Goal: Find specific page/section: Find specific page/section

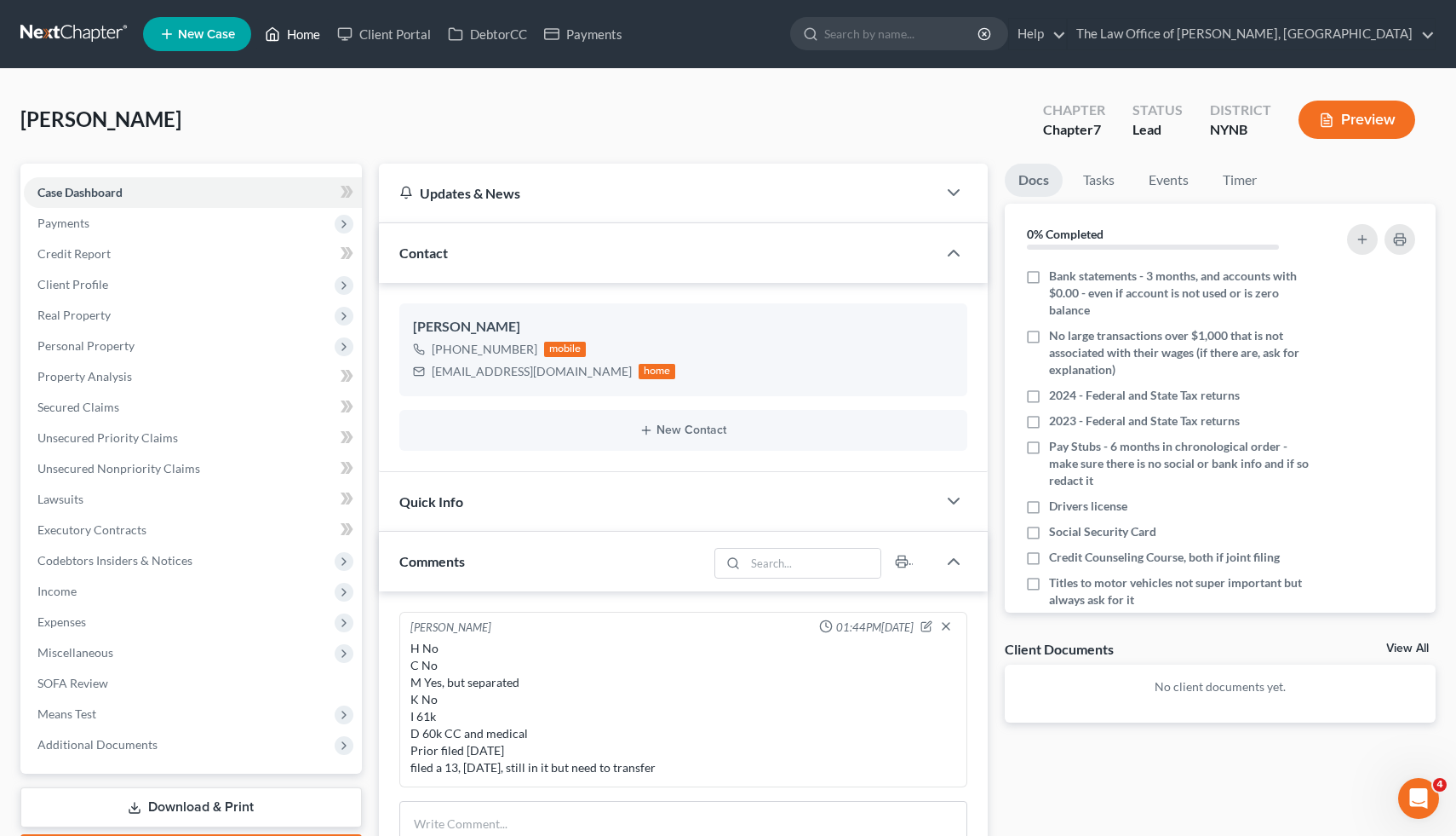
click at [286, 44] on link "Home" at bounding box center [292, 34] width 72 height 31
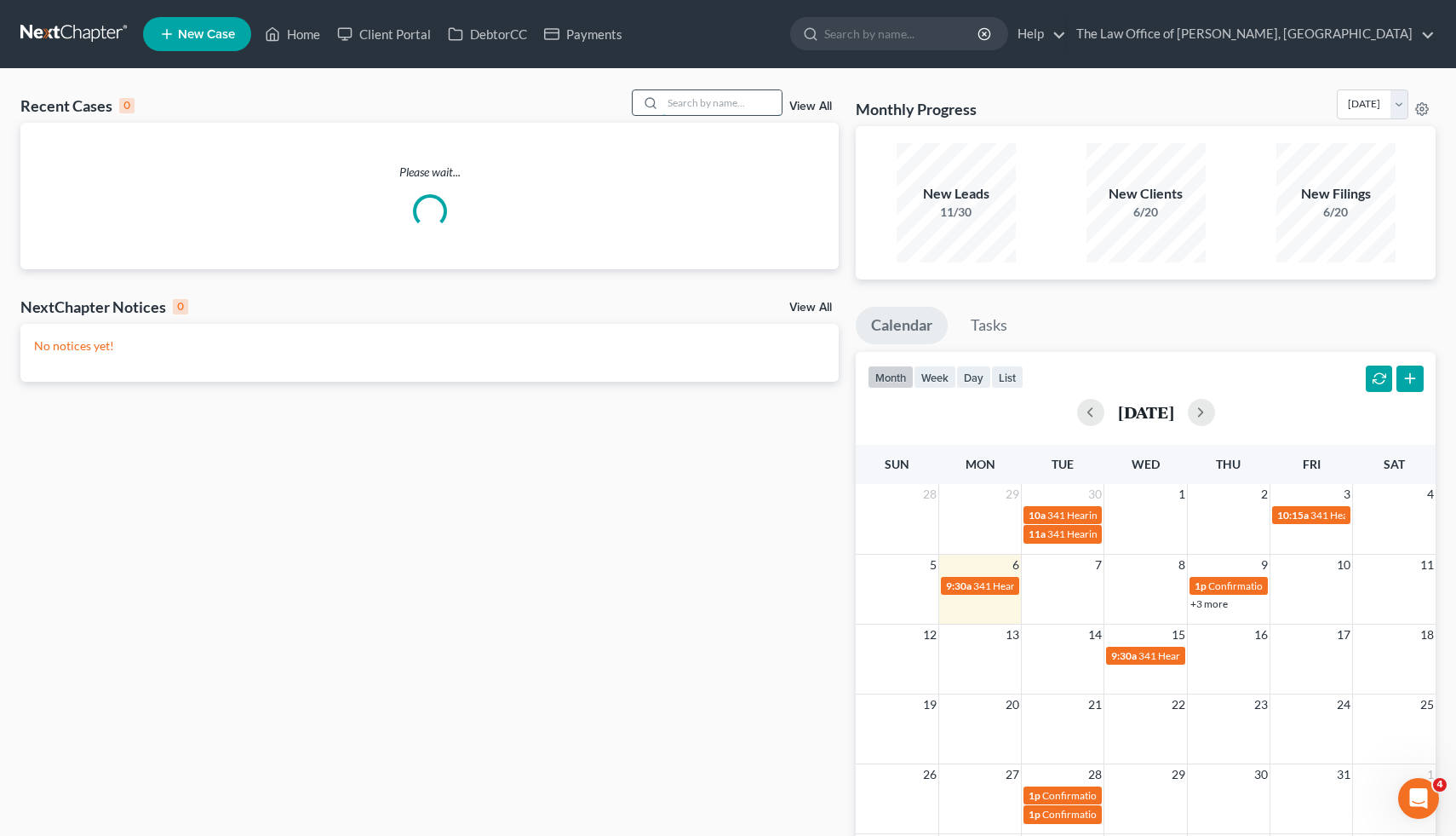
click at [720, 97] on input "search" at bounding box center [722, 102] width 119 height 25
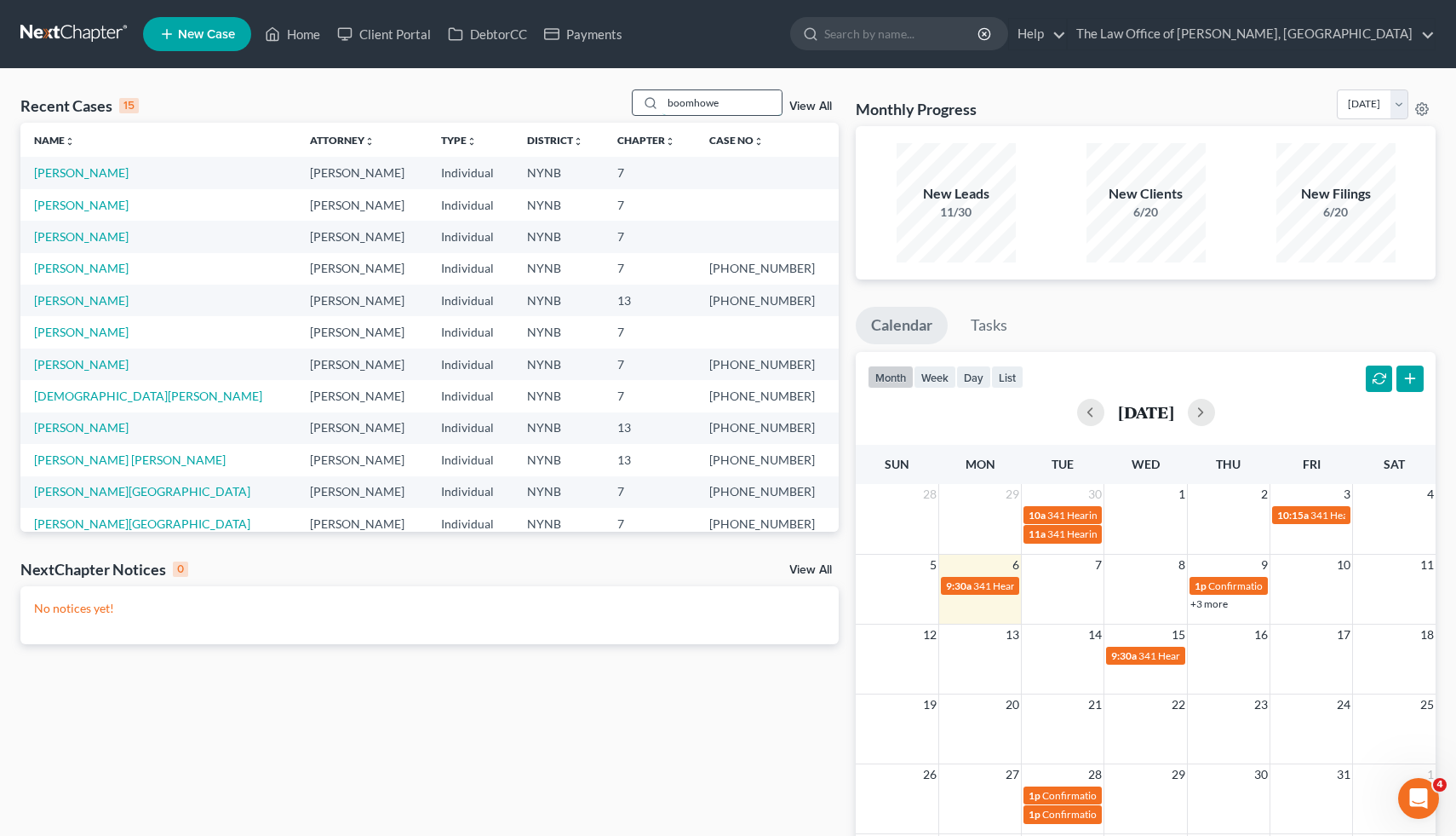
type input "[PERSON_NAME]"
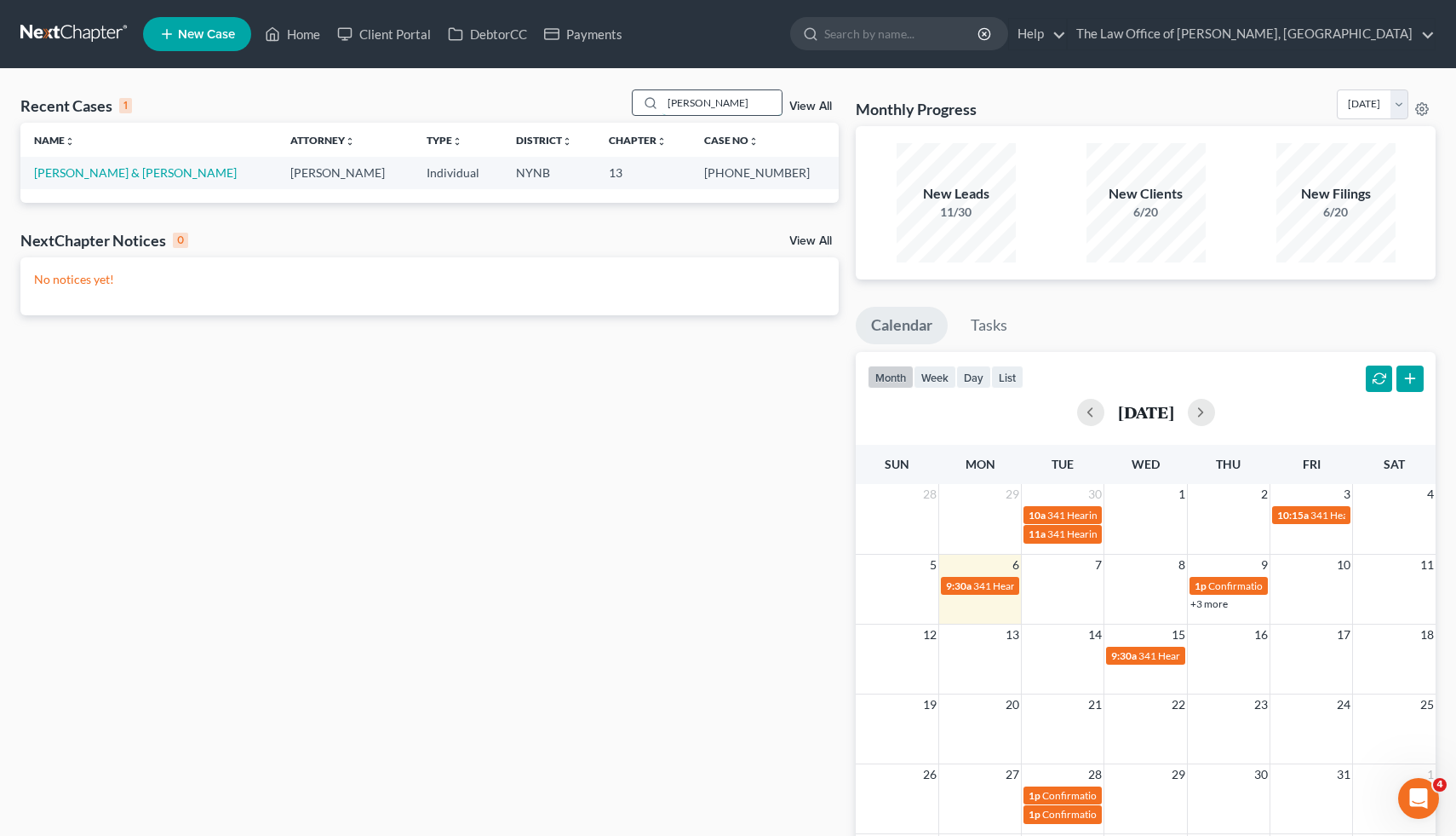
click at [696, 97] on input "[PERSON_NAME]" at bounding box center [722, 102] width 119 height 25
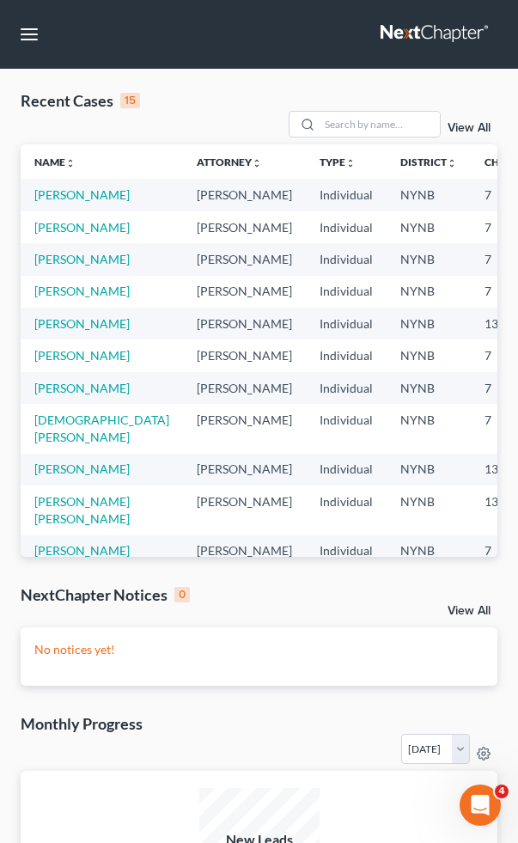
click at [512, 33] on nav "Home New Case Client Portal DebtorCC Payments The Law Office of [PERSON_NAME], …" at bounding box center [259, 34] width 518 height 69
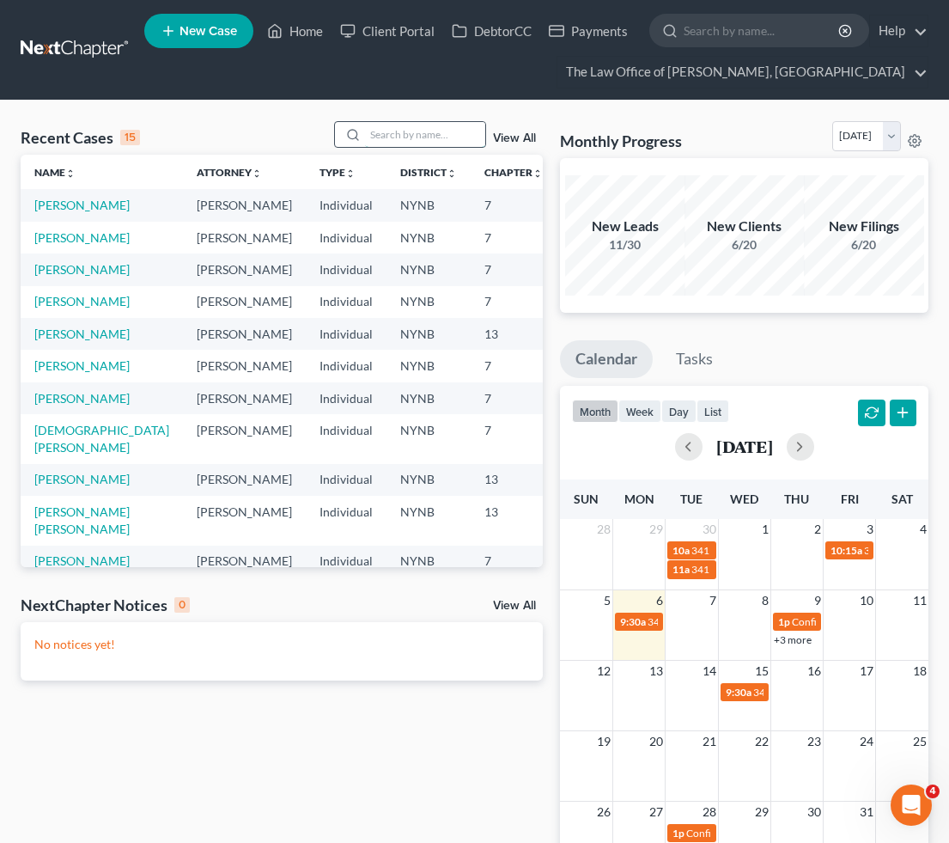
click at [405, 129] on input "search" at bounding box center [425, 134] width 120 height 25
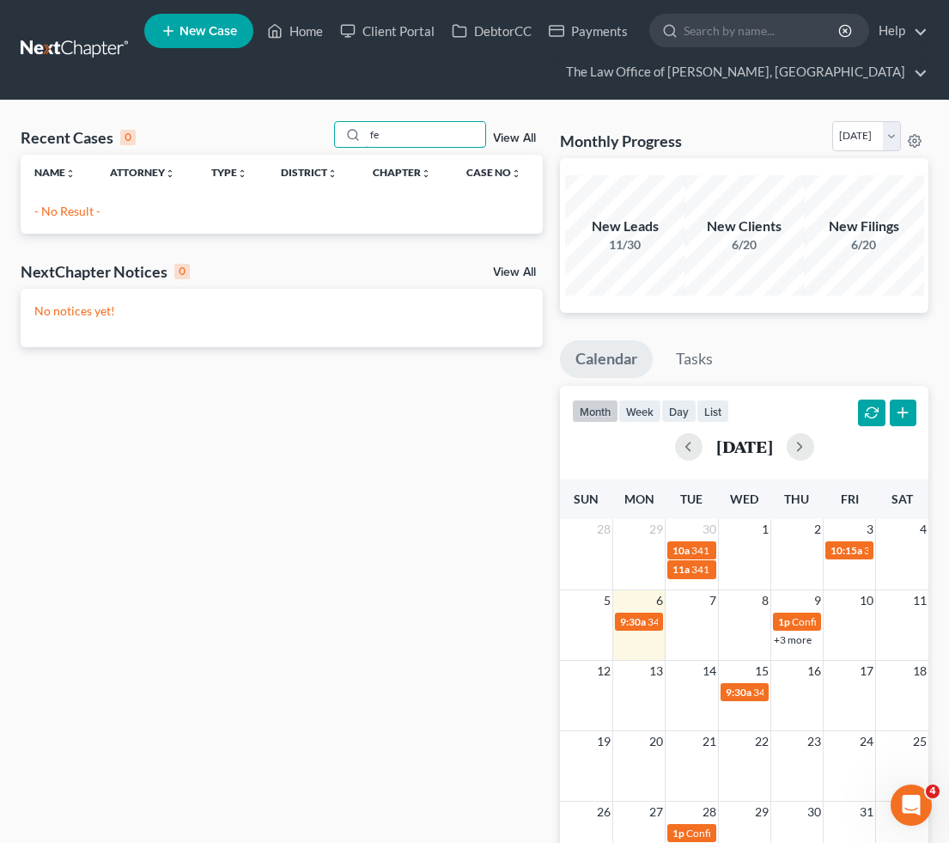
type input "f"
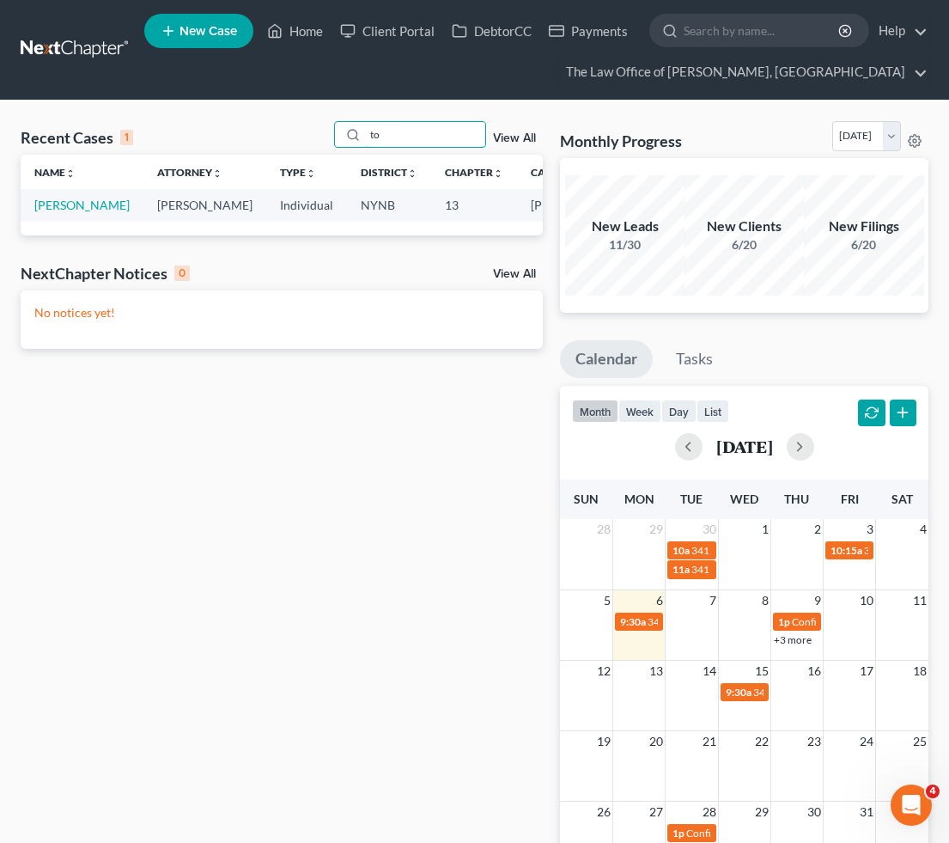
type input "t"
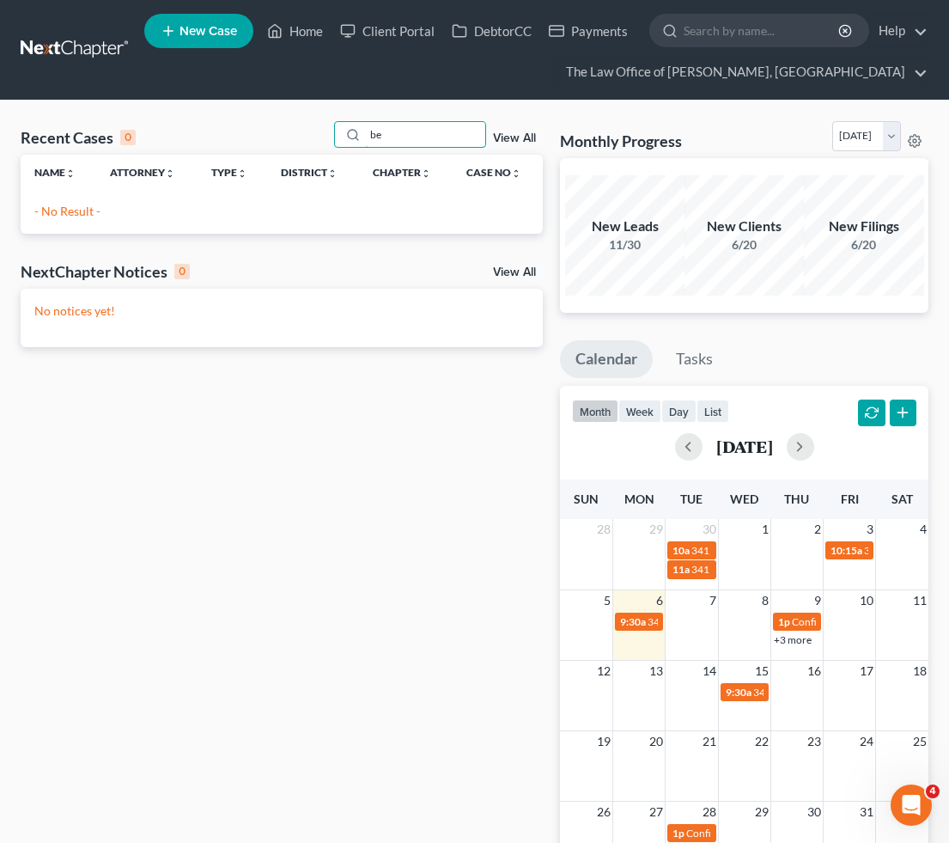
type input "b"
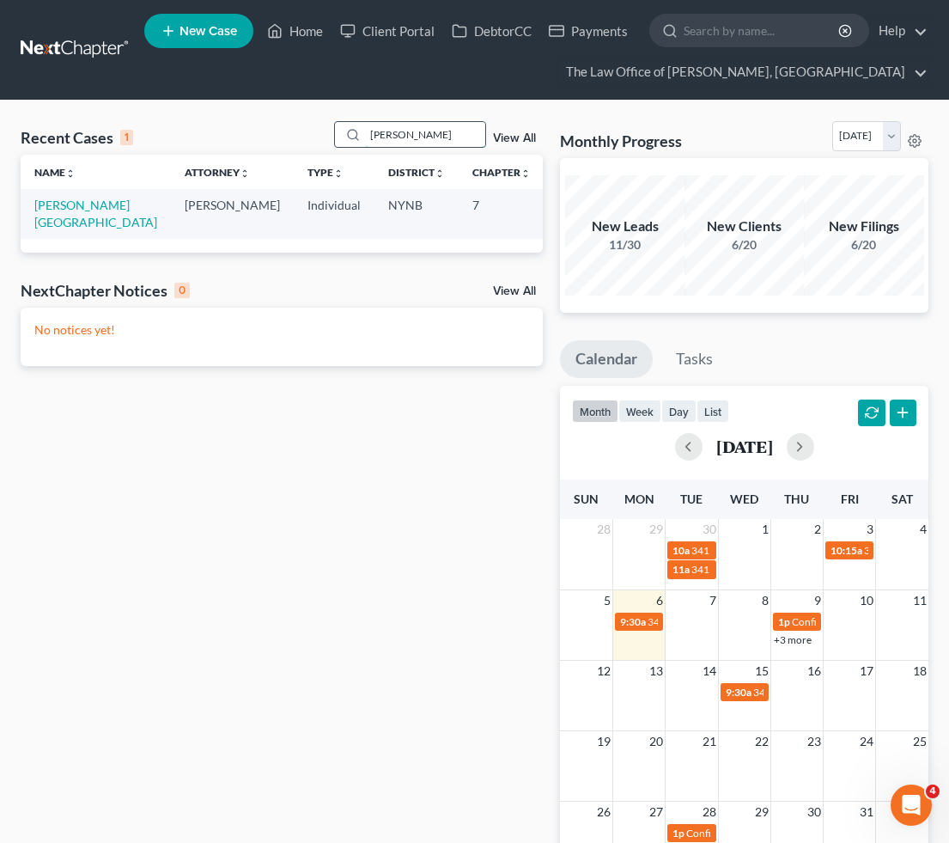
click at [423, 129] on input "[PERSON_NAME]" at bounding box center [425, 134] width 120 height 25
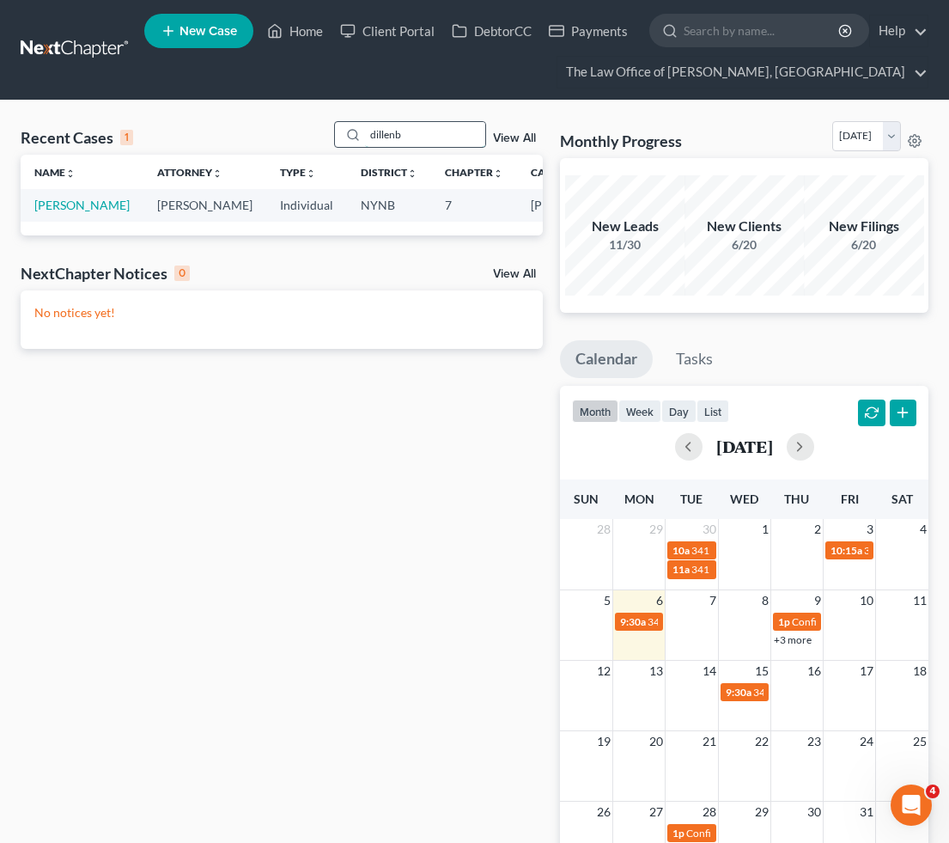
click at [391, 125] on input "dillenb" at bounding box center [425, 134] width 120 height 25
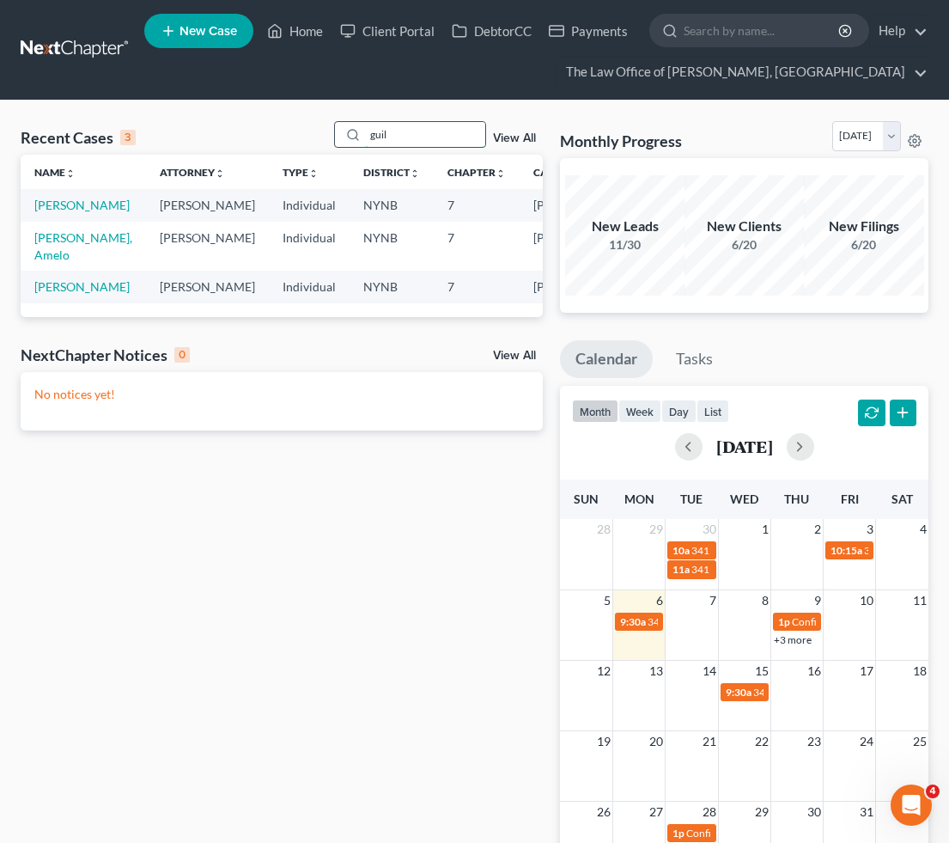
click at [393, 136] on input "guil" at bounding box center [425, 134] width 120 height 25
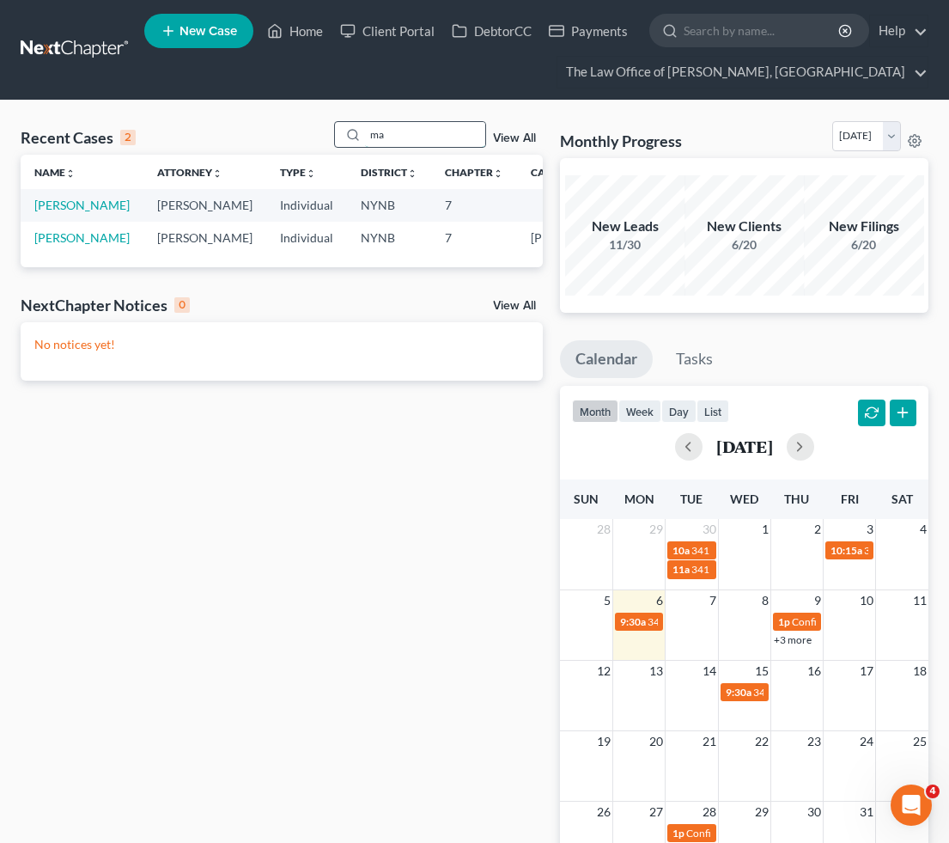
type input "m"
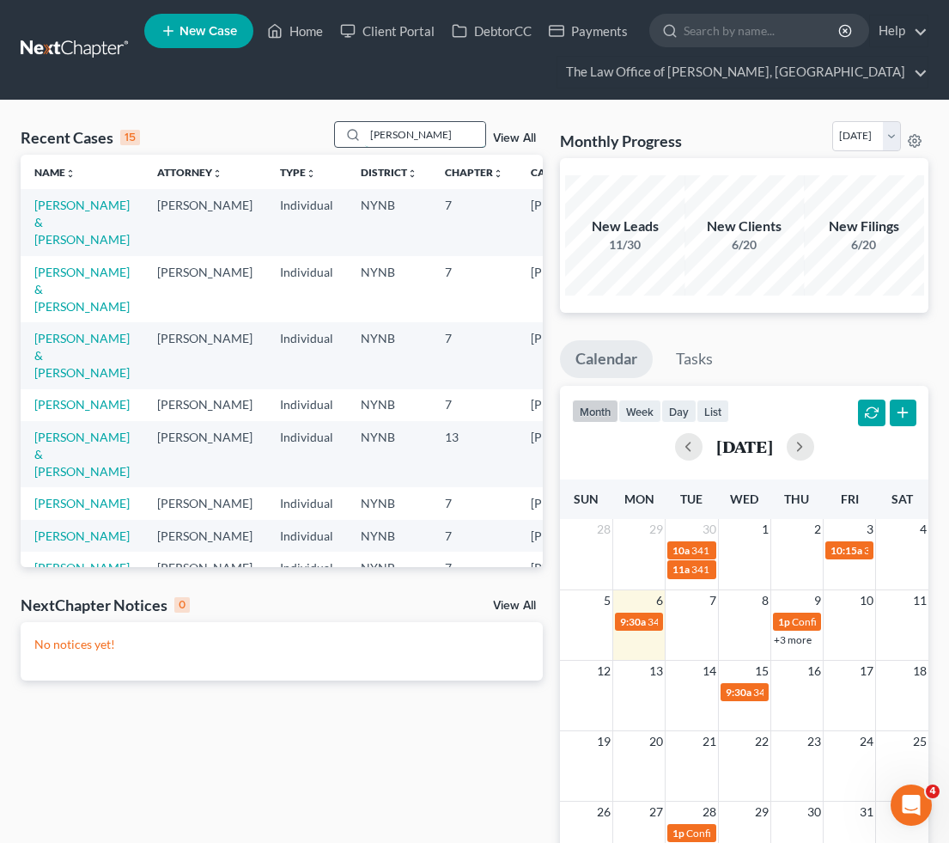
click at [449, 129] on input "[PERSON_NAME]" at bounding box center [425, 134] width 120 height 25
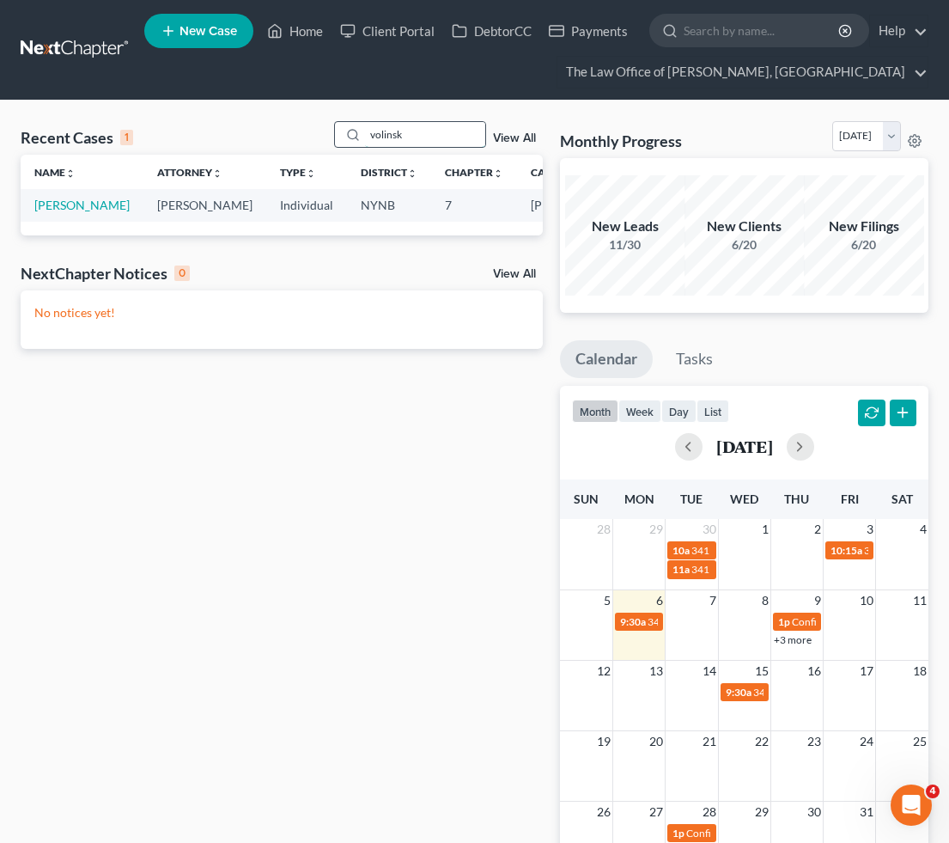
click at [446, 134] on input "volinsk" at bounding box center [425, 134] width 120 height 25
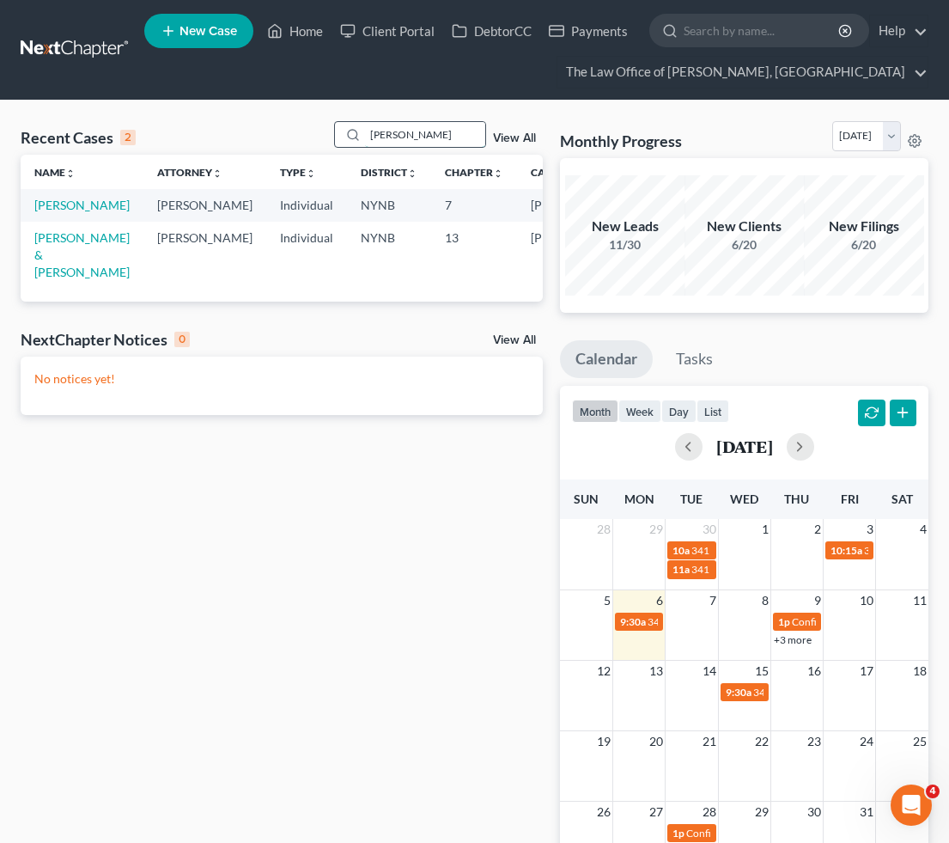
click at [443, 130] on input "[PERSON_NAME]" at bounding box center [425, 134] width 120 height 25
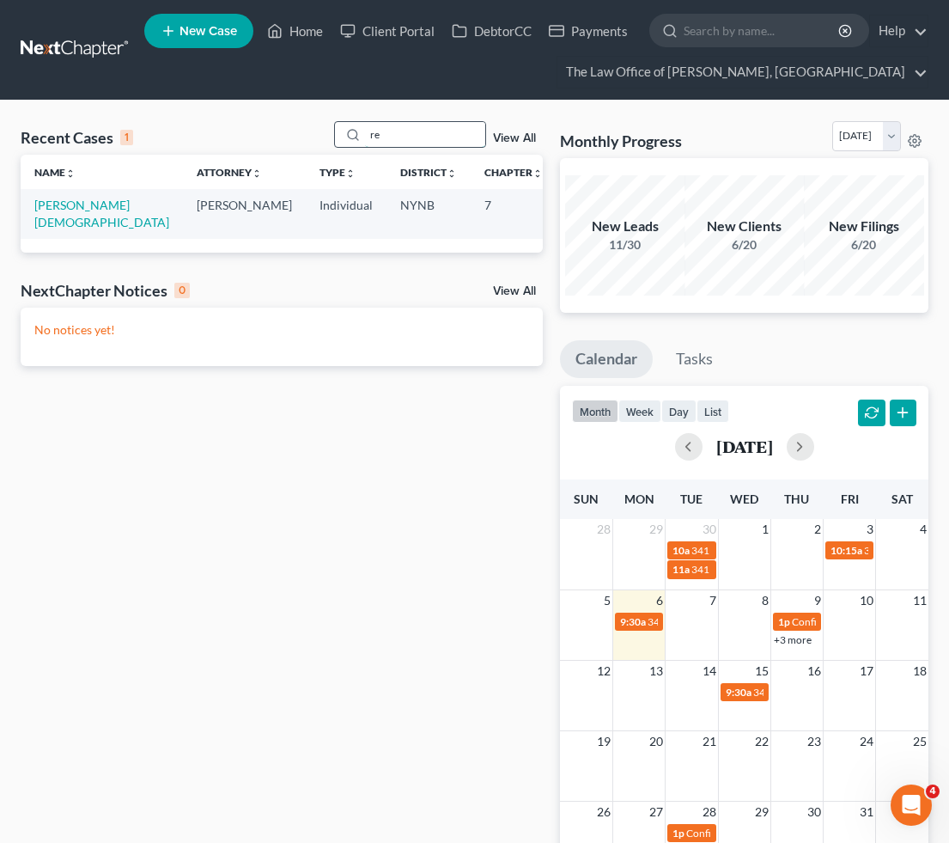
type input "r"
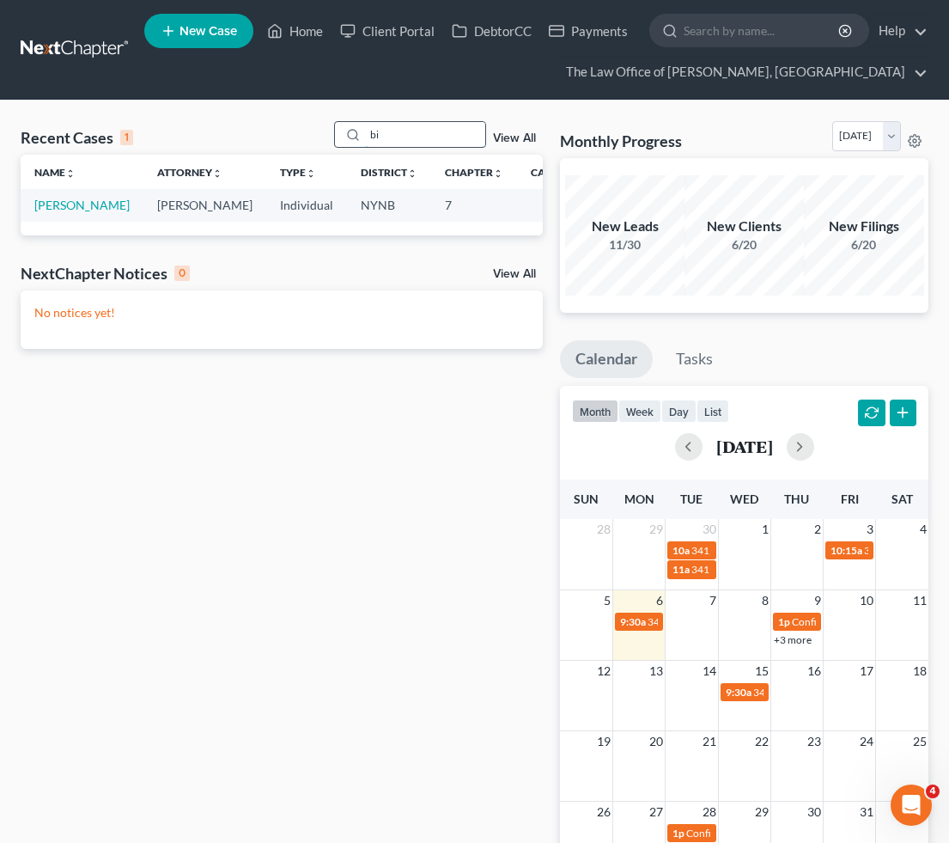
type input "b"
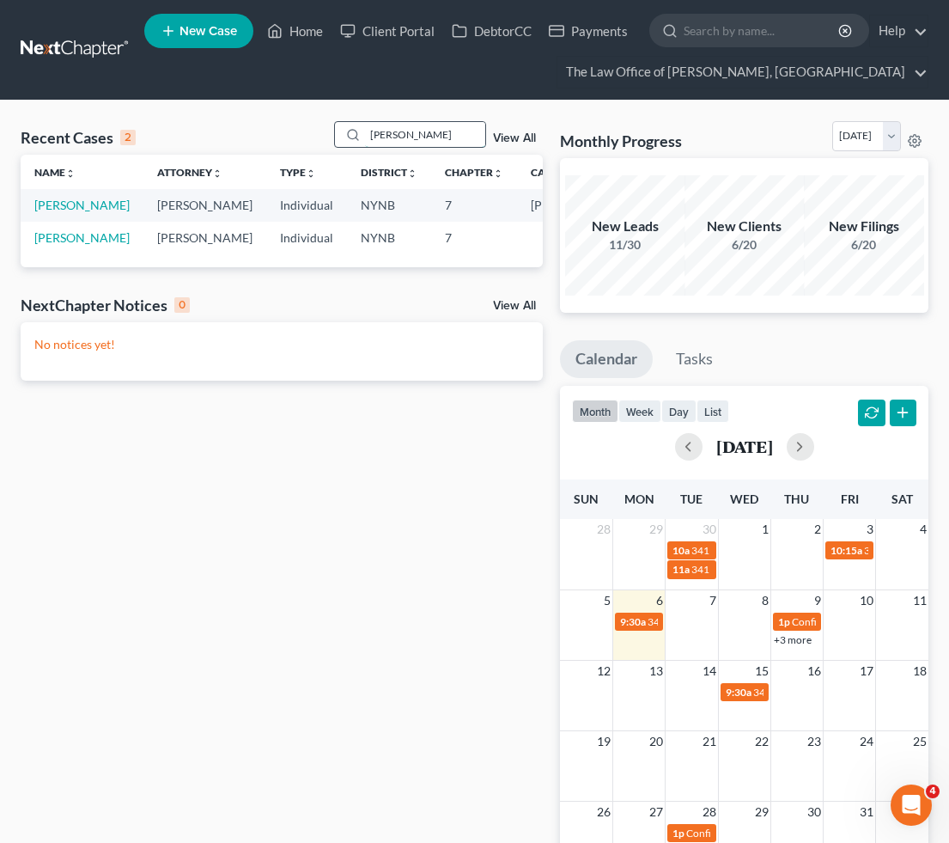
click at [456, 133] on input "[PERSON_NAME]" at bounding box center [425, 134] width 120 height 25
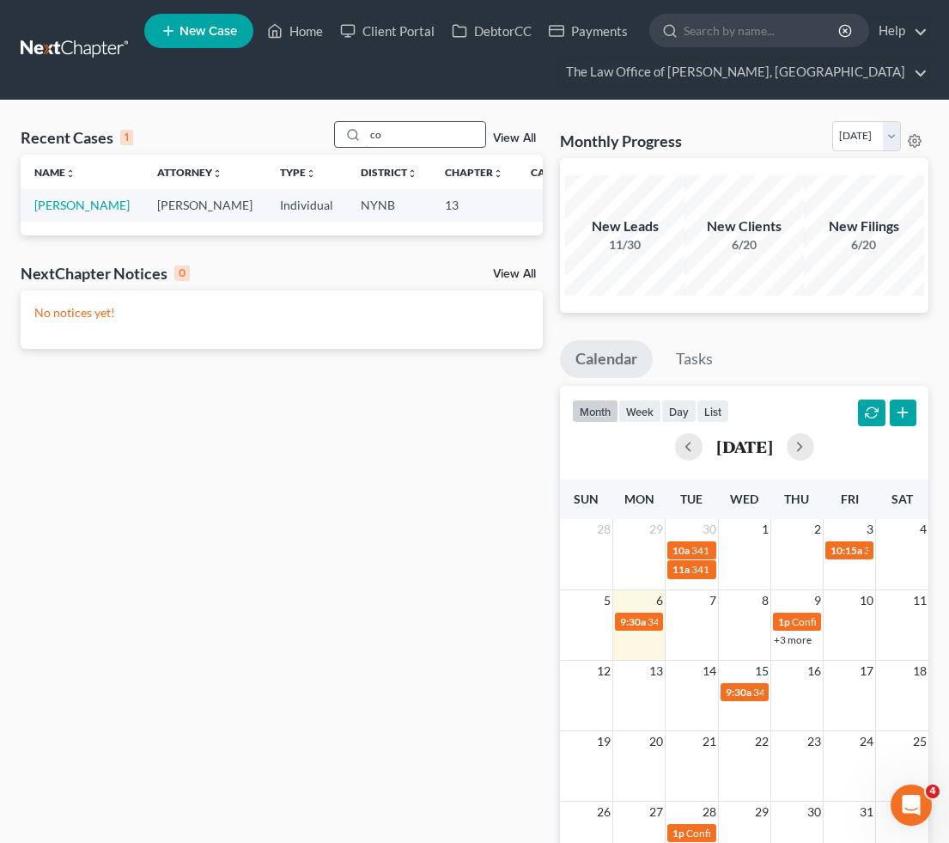
type input "c"
type input "d"
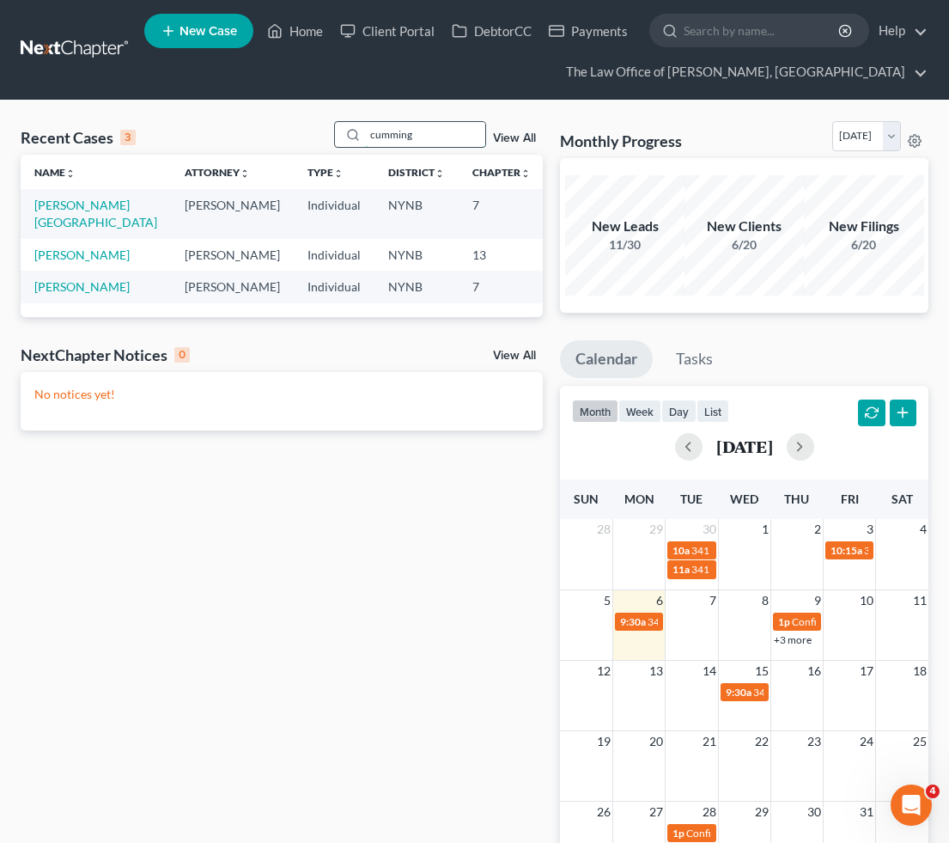
click at [434, 125] on input "cumming" at bounding box center [425, 134] width 120 height 25
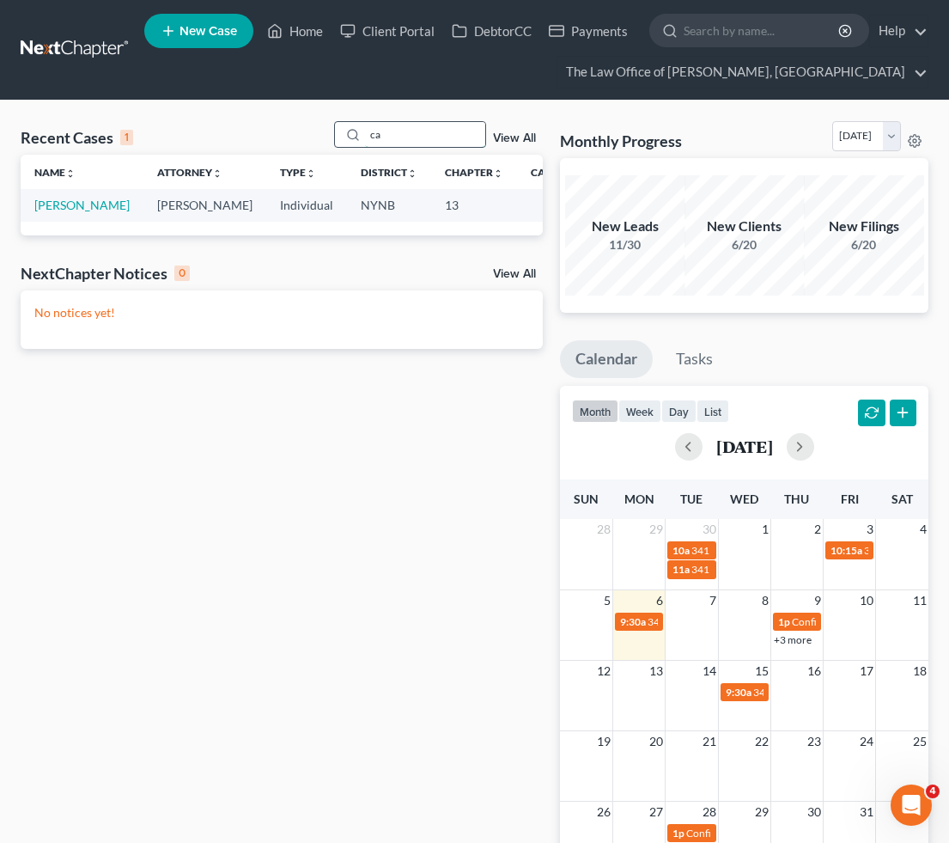
type input "c"
type input "k"
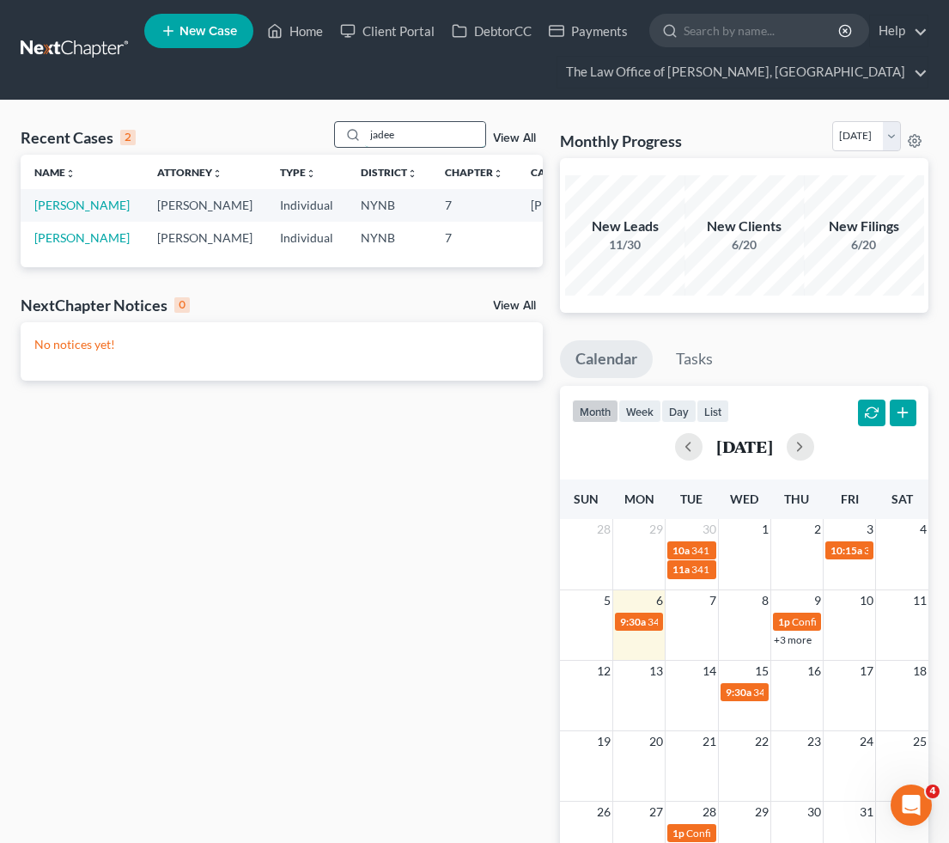
click at [381, 137] on input "jadee" at bounding box center [425, 134] width 120 height 25
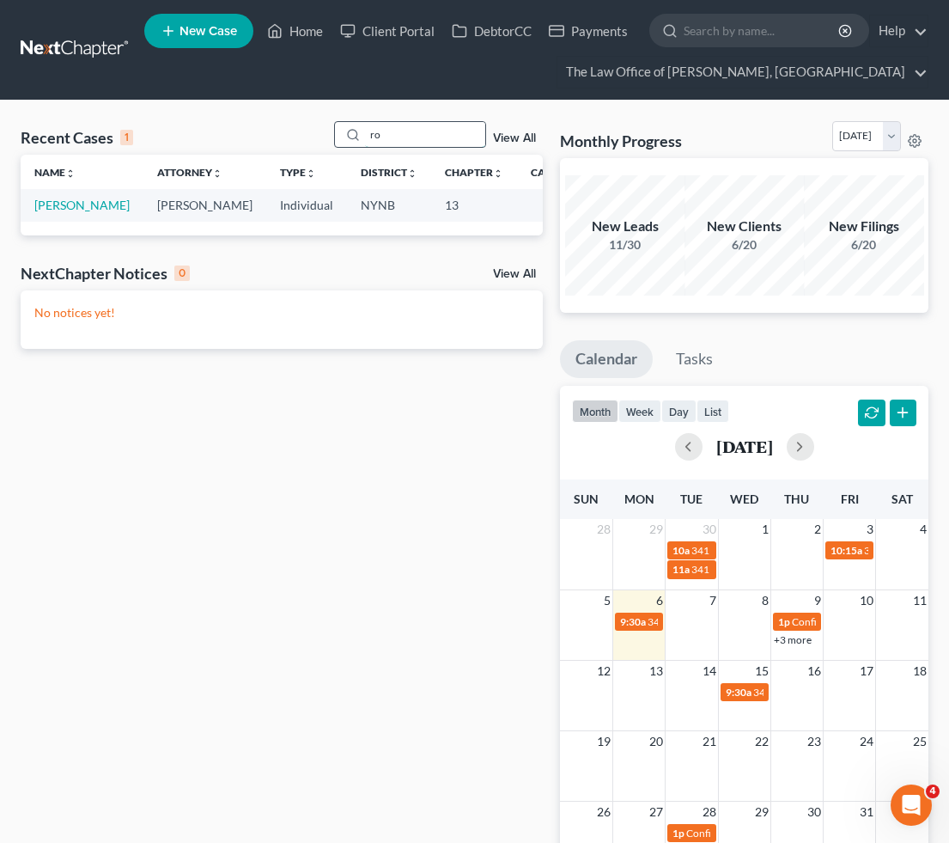
type input "r"
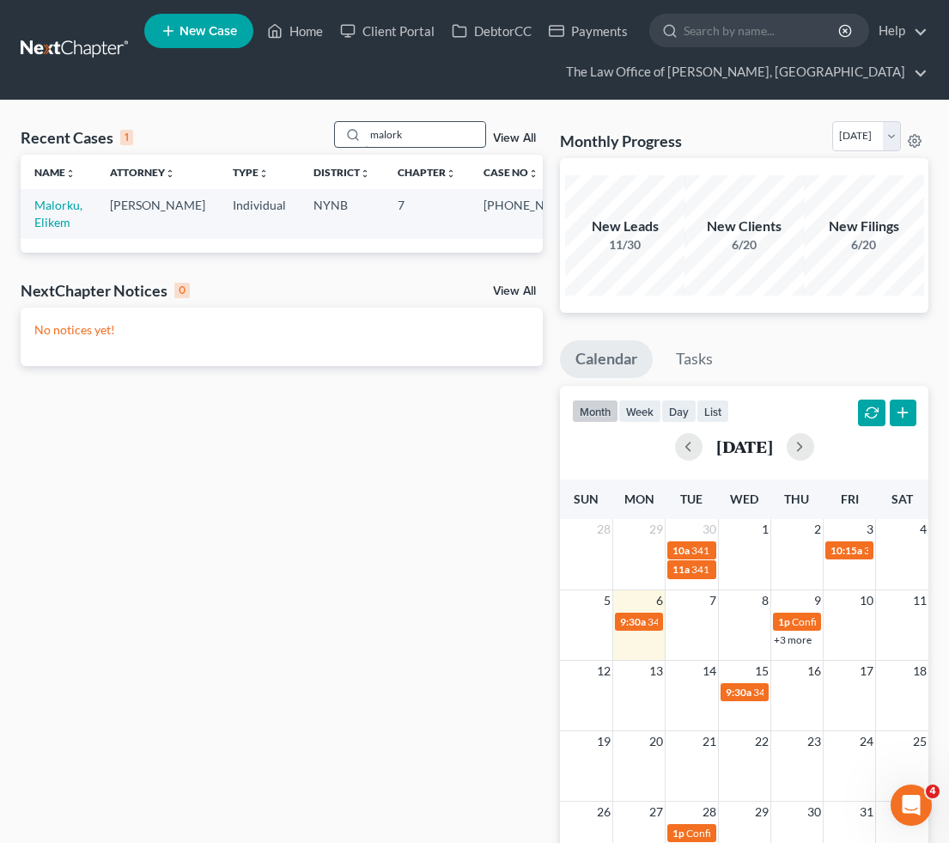
click at [425, 142] on input "malork" at bounding box center [425, 134] width 120 height 25
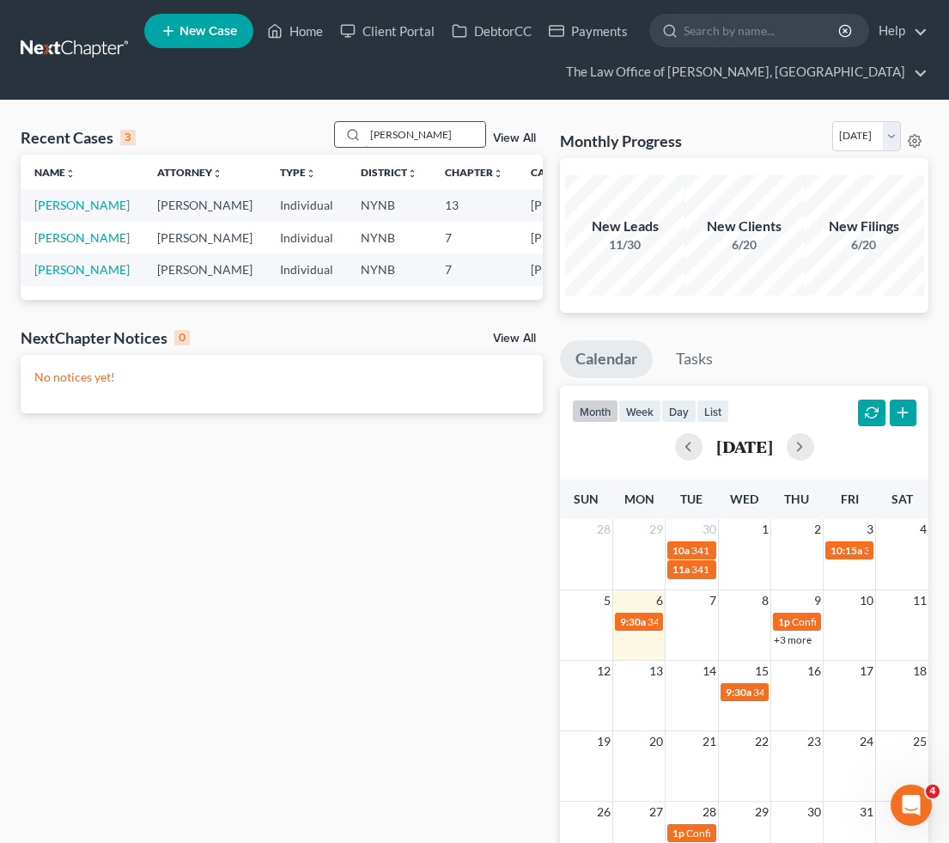
click at [410, 139] on input "[PERSON_NAME]" at bounding box center [425, 134] width 120 height 25
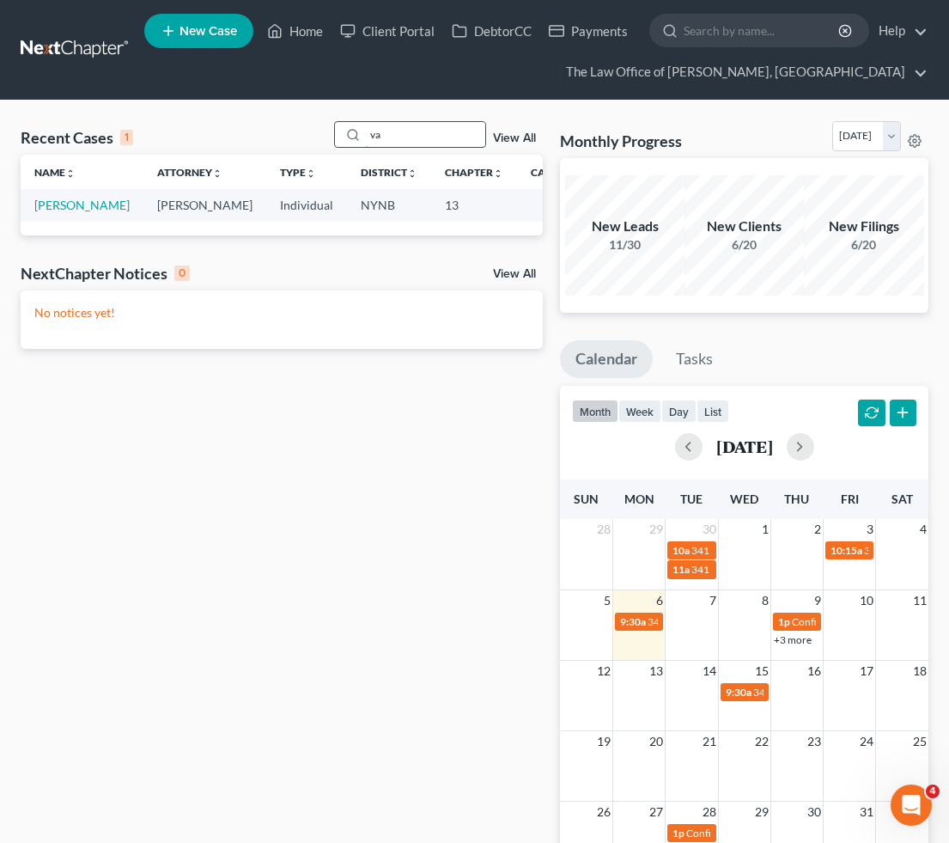
type input "v"
click at [431, 139] on input "melia" at bounding box center [425, 134] width 120 height 25
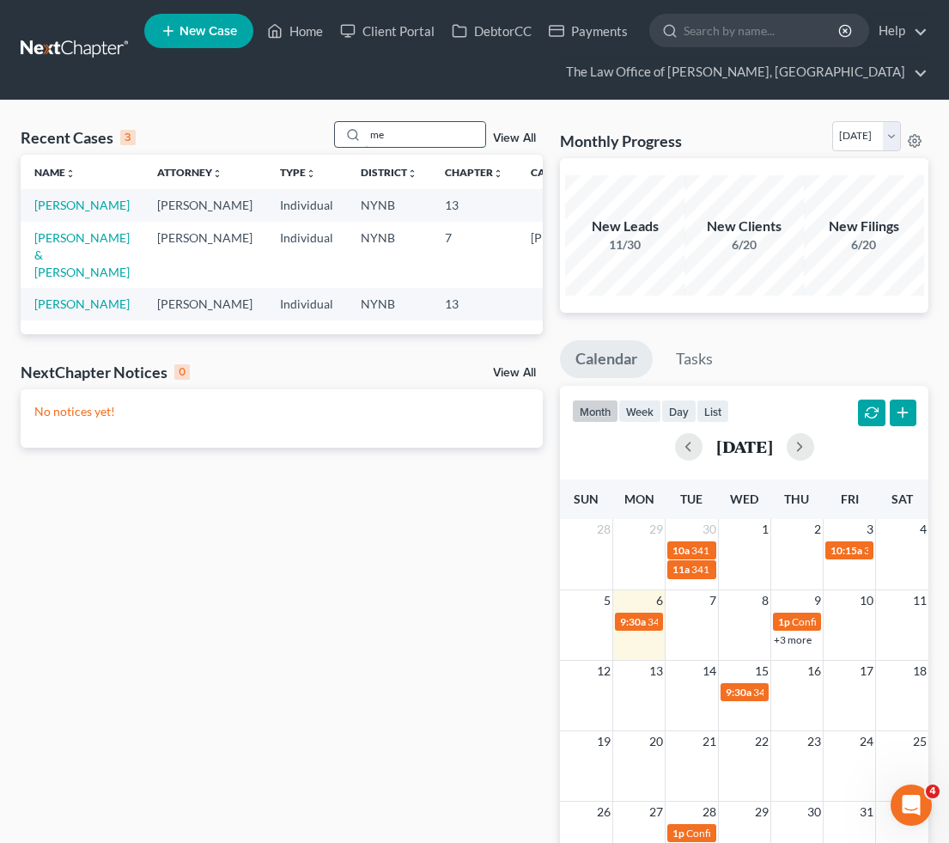
type input "m"
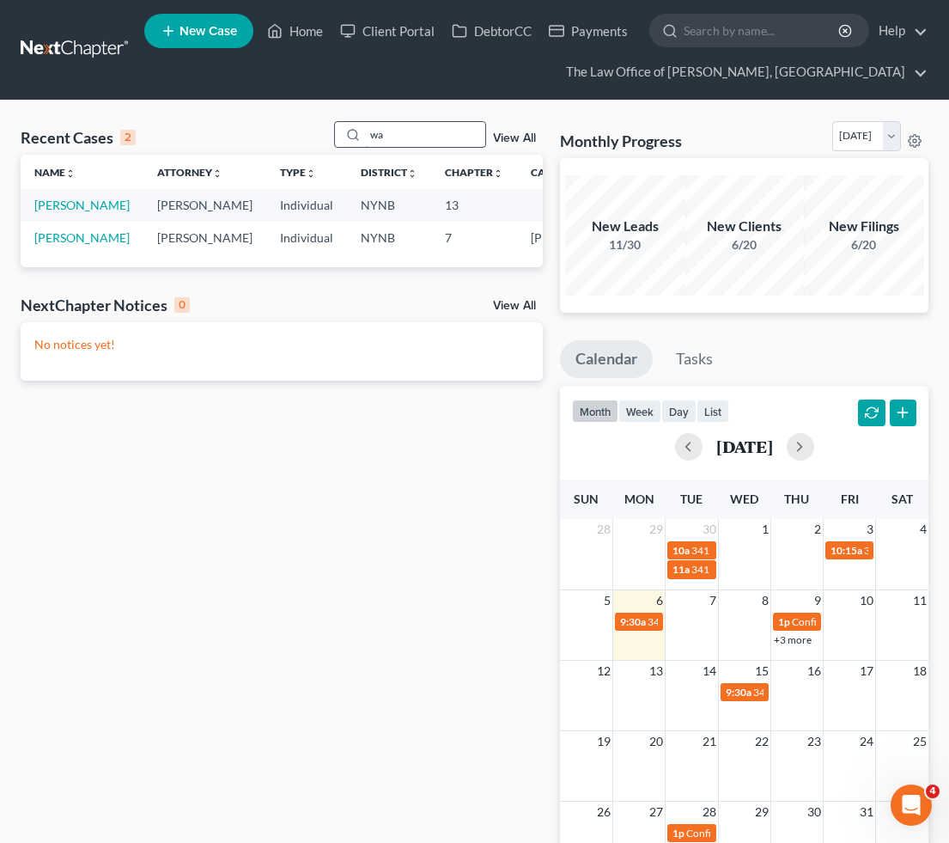
type input "w"
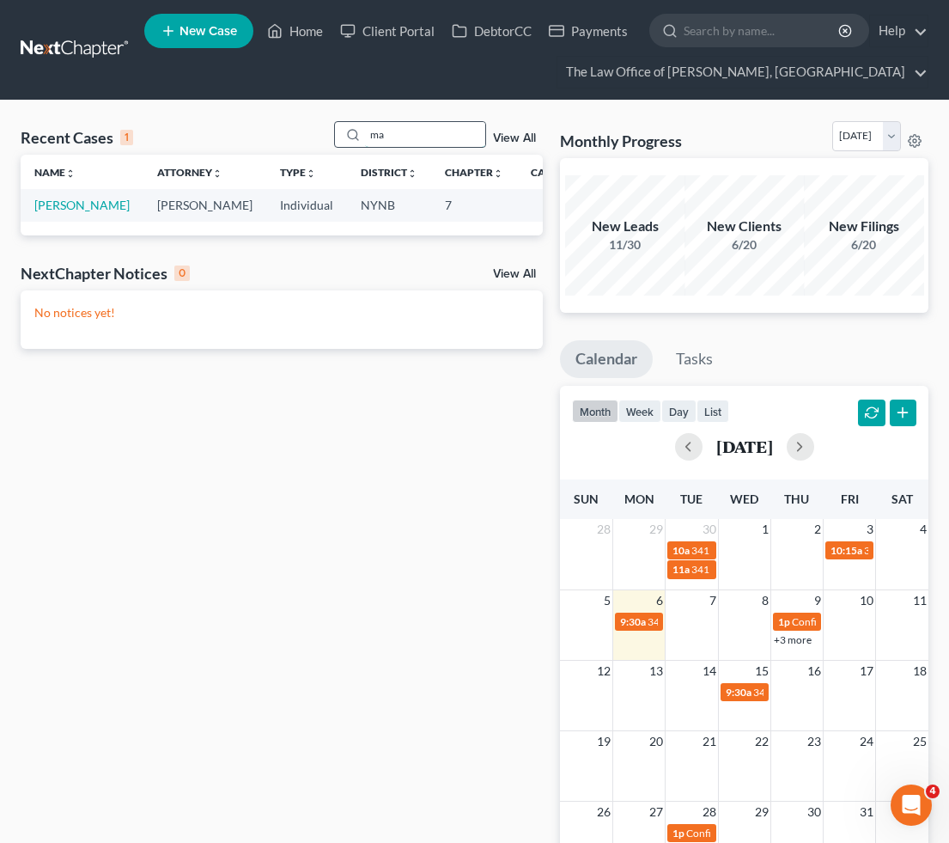
type input "m"
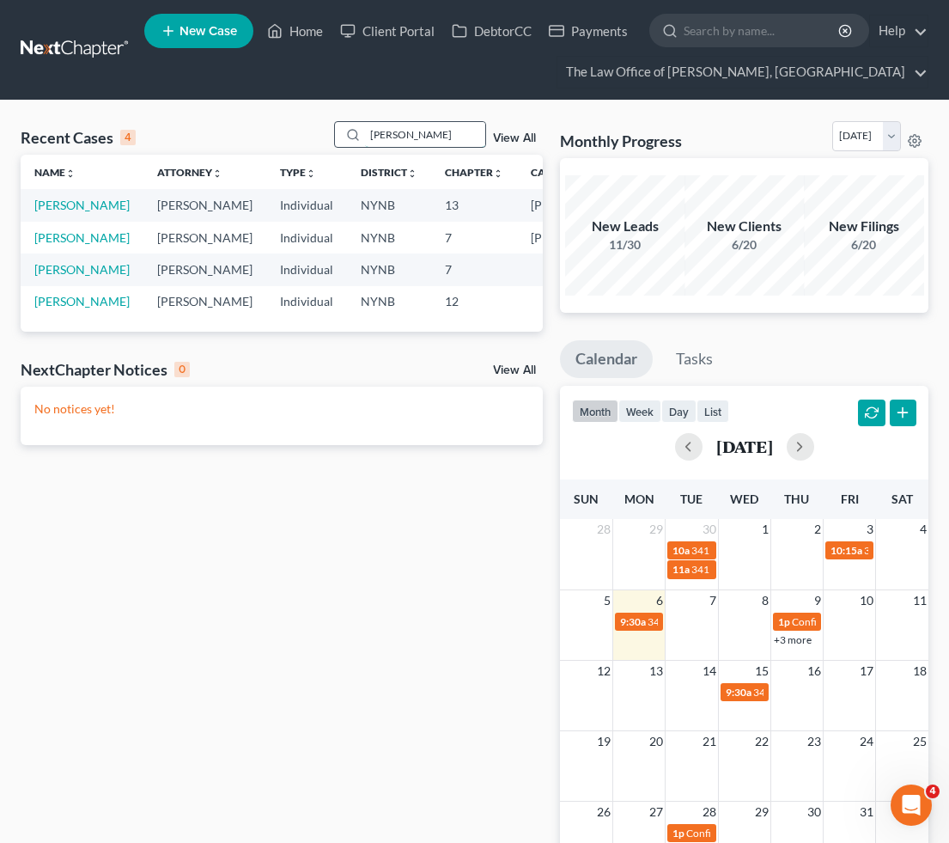
click at [432, 131] on input "[PERSON_NAME]" at bounding box center [425, 134] width 120 height 25
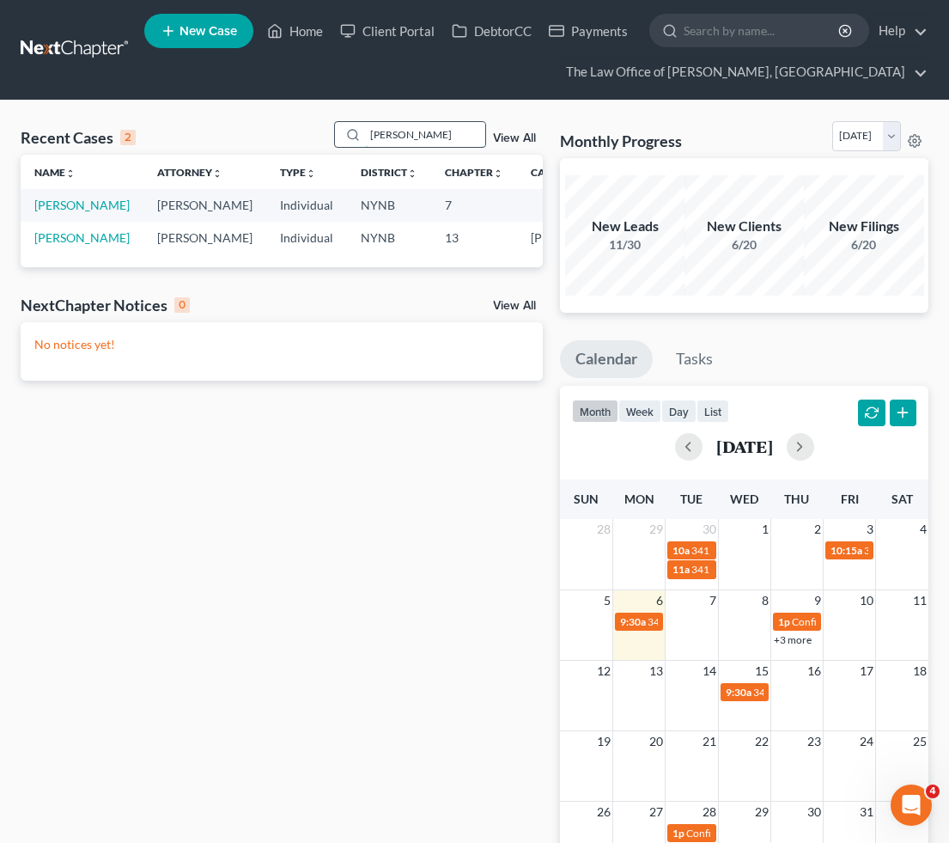
click at [416, 137] on input "[PERSON_NAME]" at bounding box center [425, 134] width 120 height 25
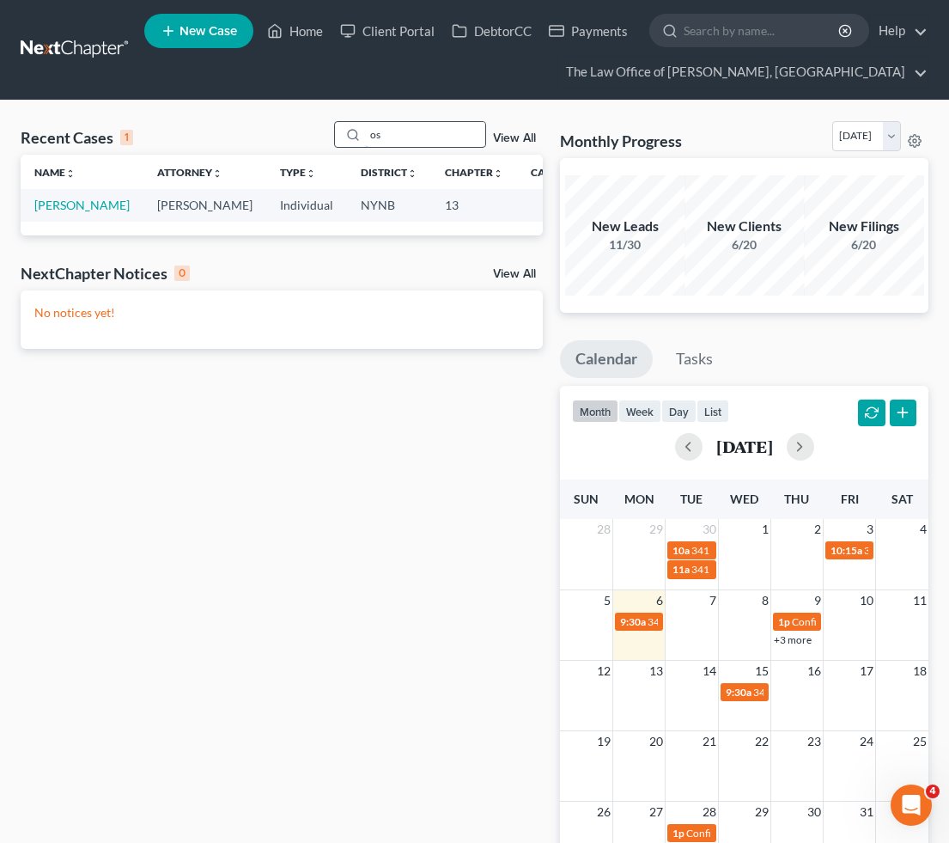
type input "o"
type input "d"
type input "t"
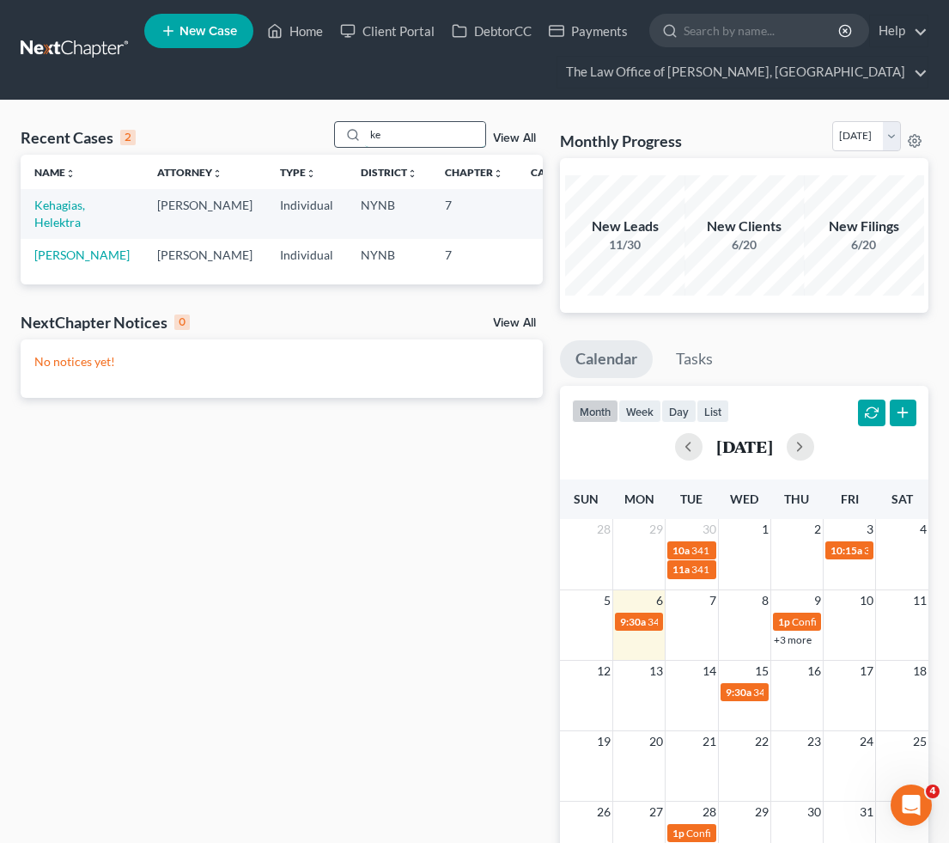
type input "k"
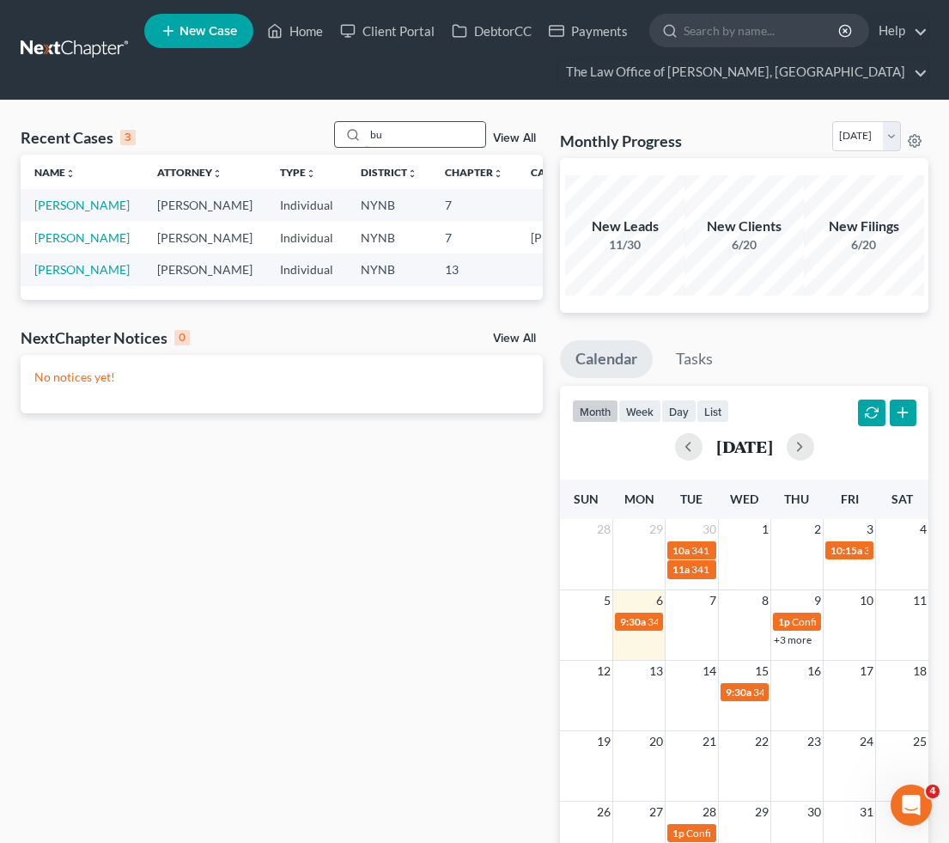
type input "b"
type input "l"
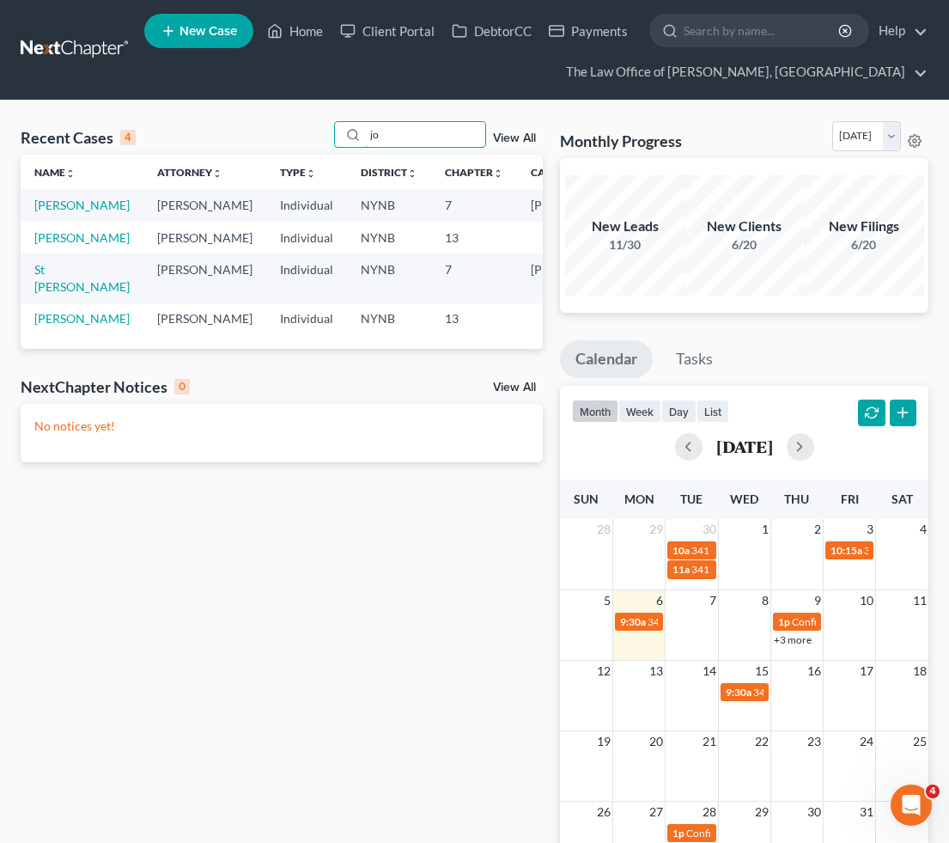
type input "j"
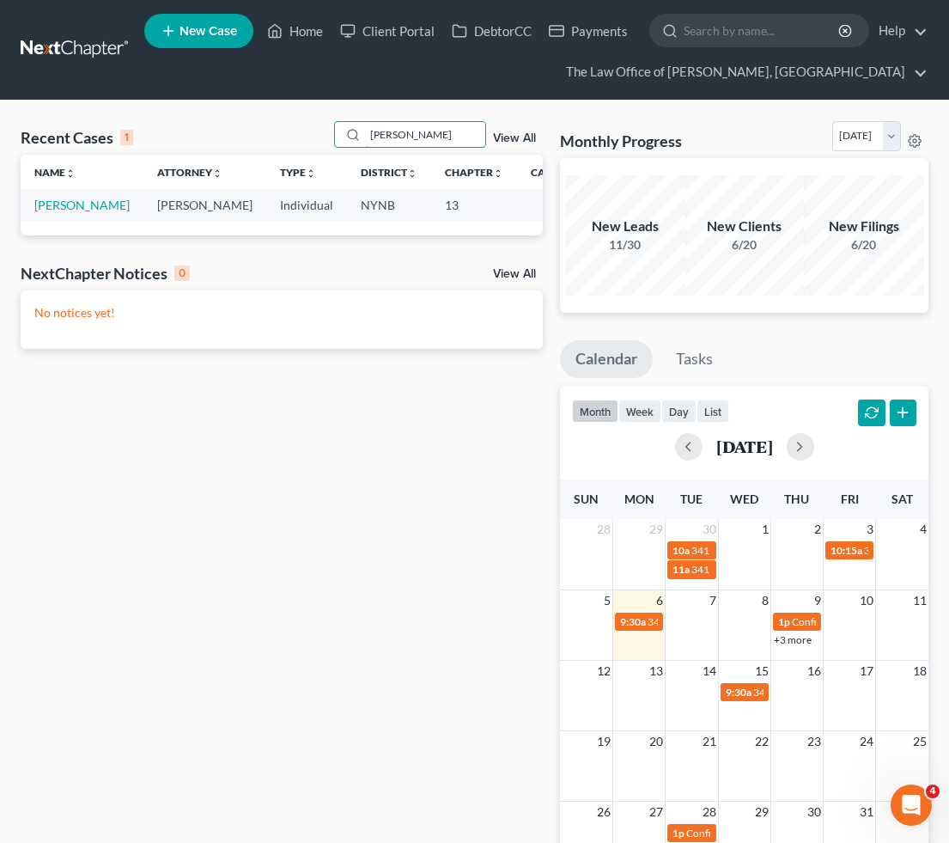
type input "[PERSON_NAME]"
